Goal: Navigation & Orientation: Find specific page/section

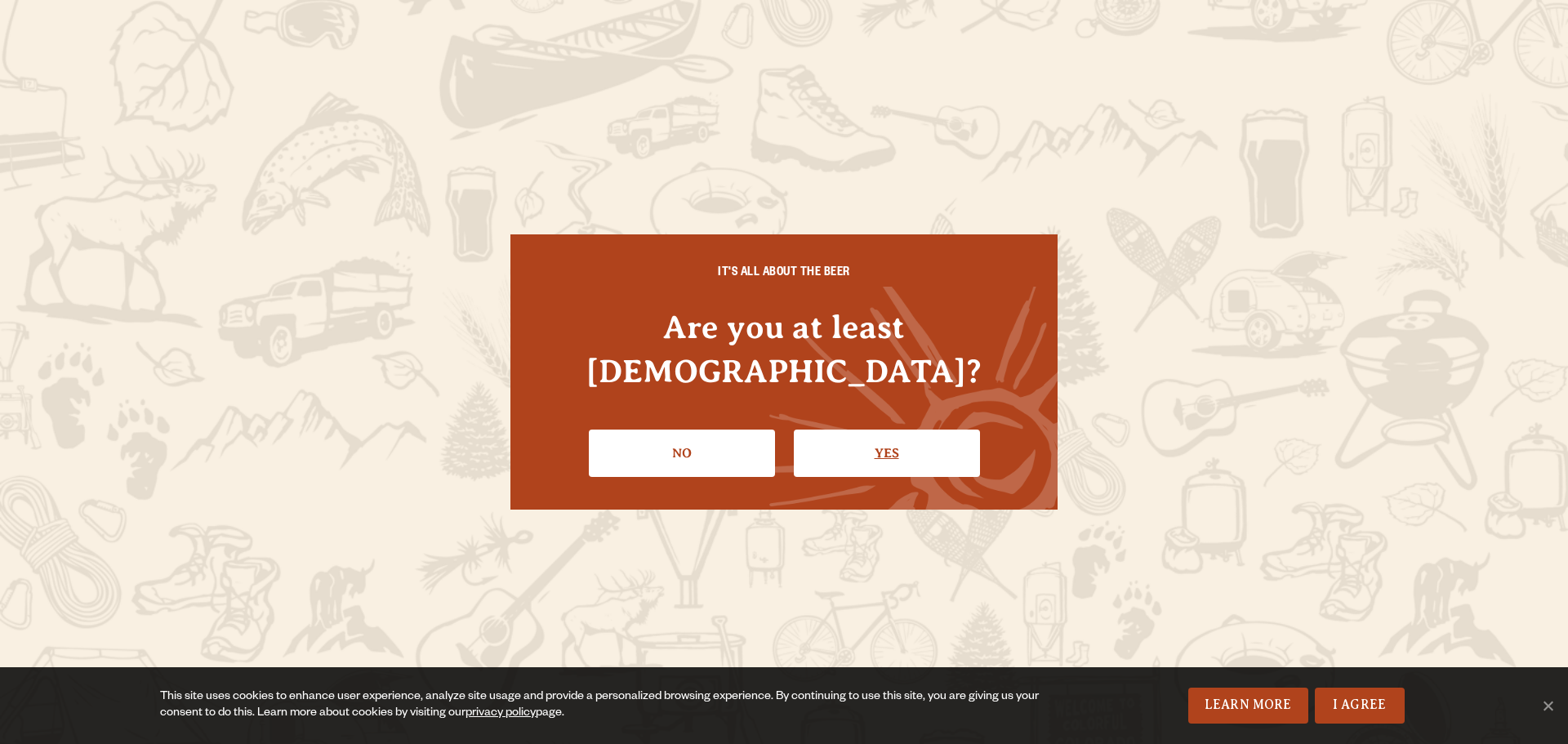
click at [897, 430] on link "Yes" at bounding box center [887, 453] width 187 height 47
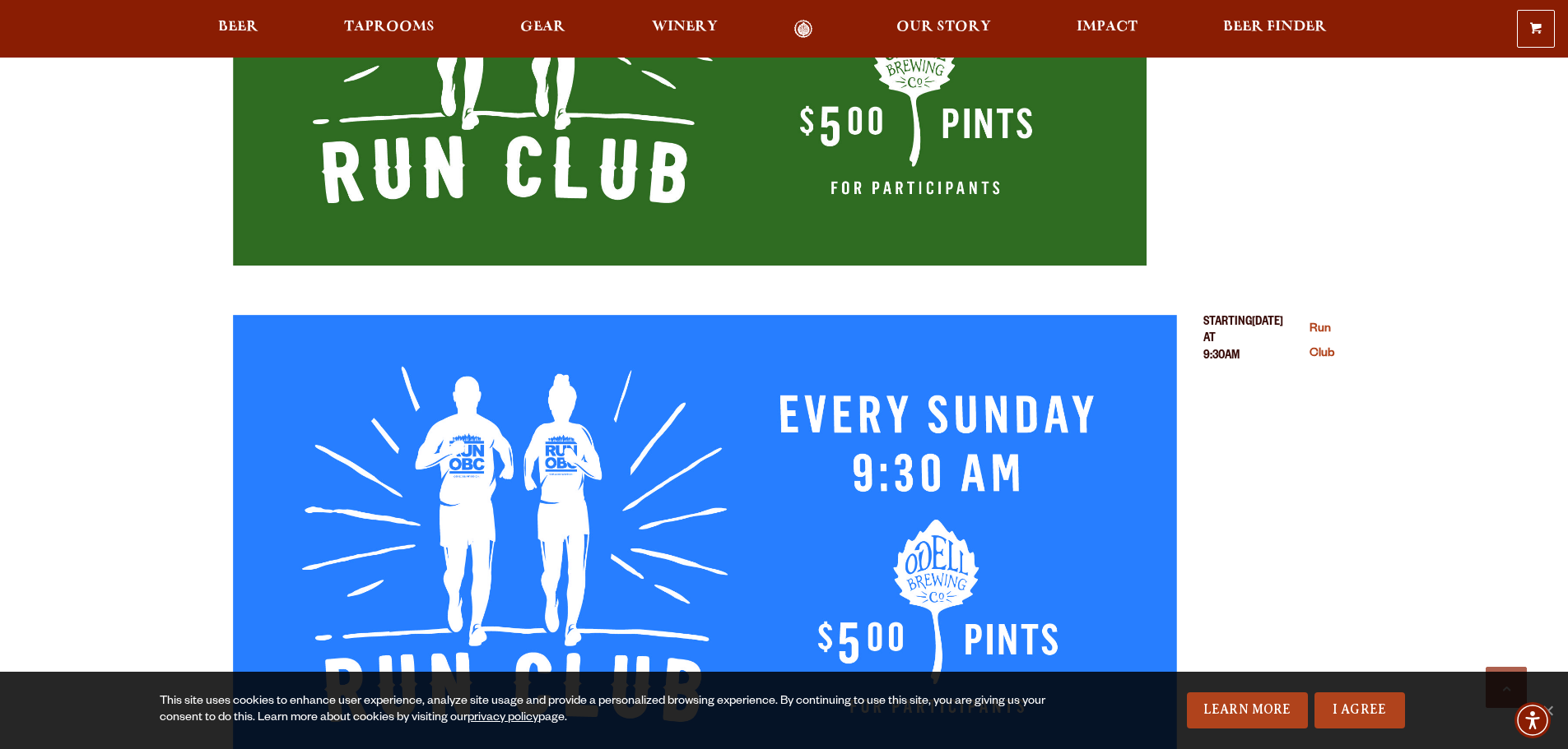
scroll to position [9789, 0]
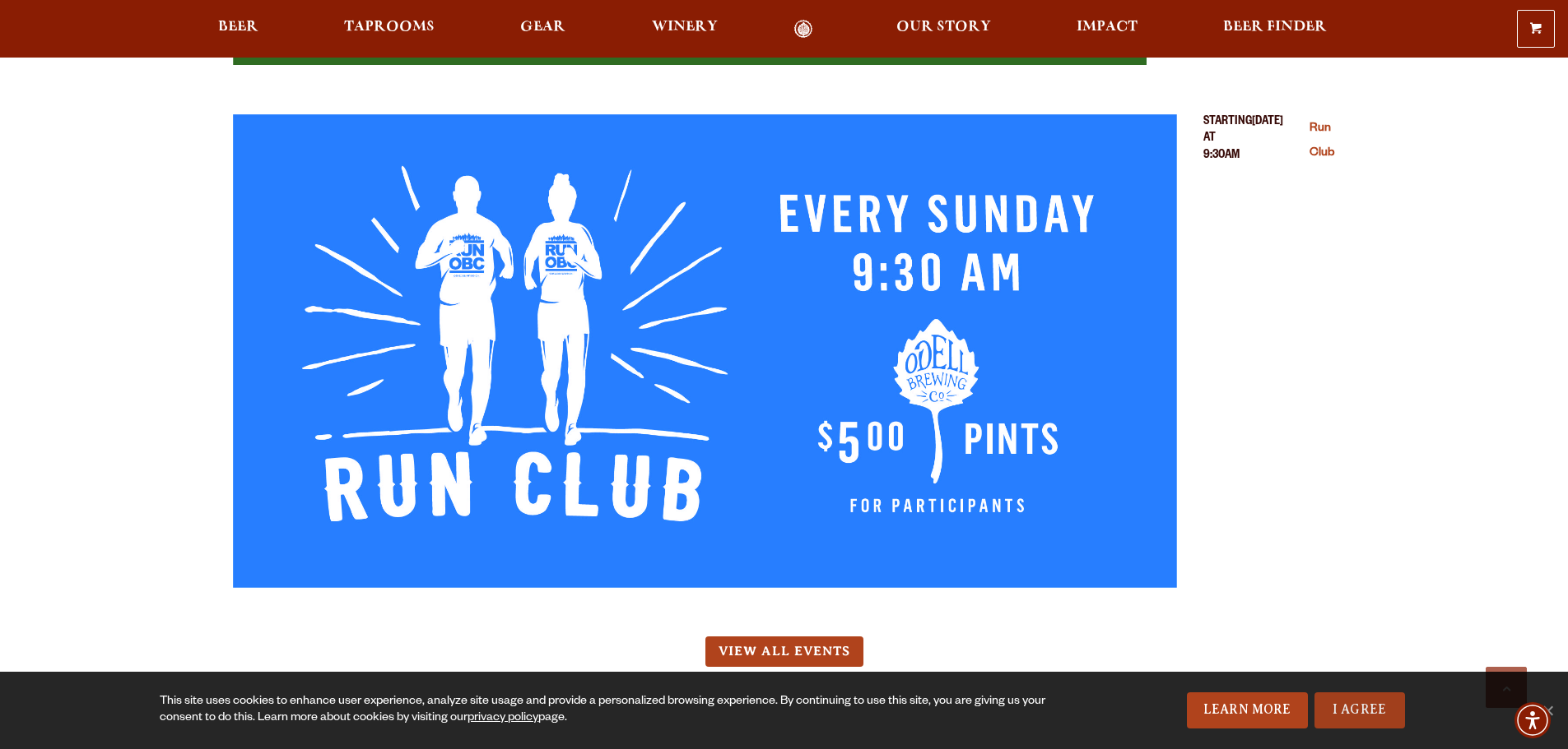
click at [1367, 712] on link "I Agree" at bounding box center [1359, 710] width 91 height 36
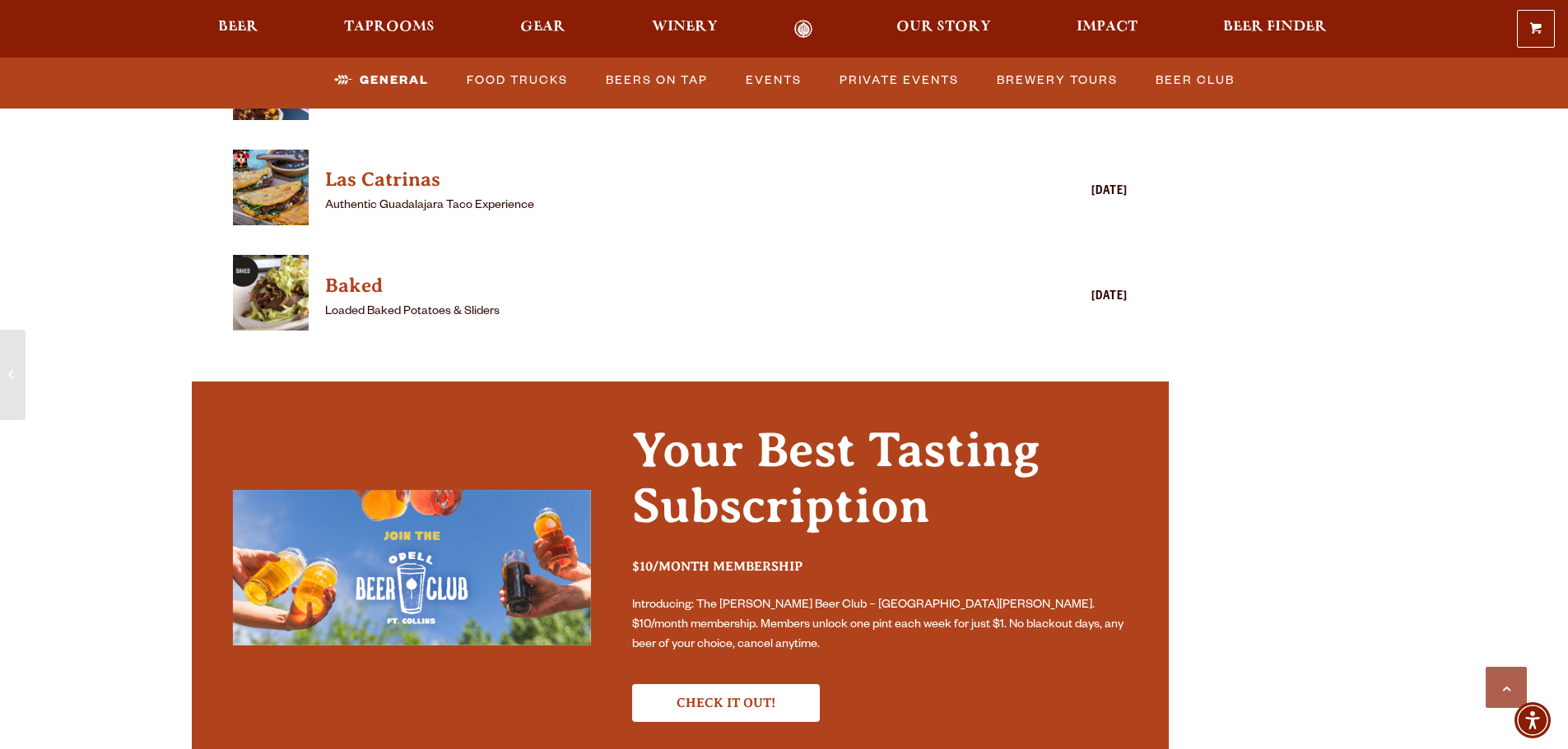
scroll to position [5347, 0]
